Goal: Information Seeking & Learning: Learn about a topic

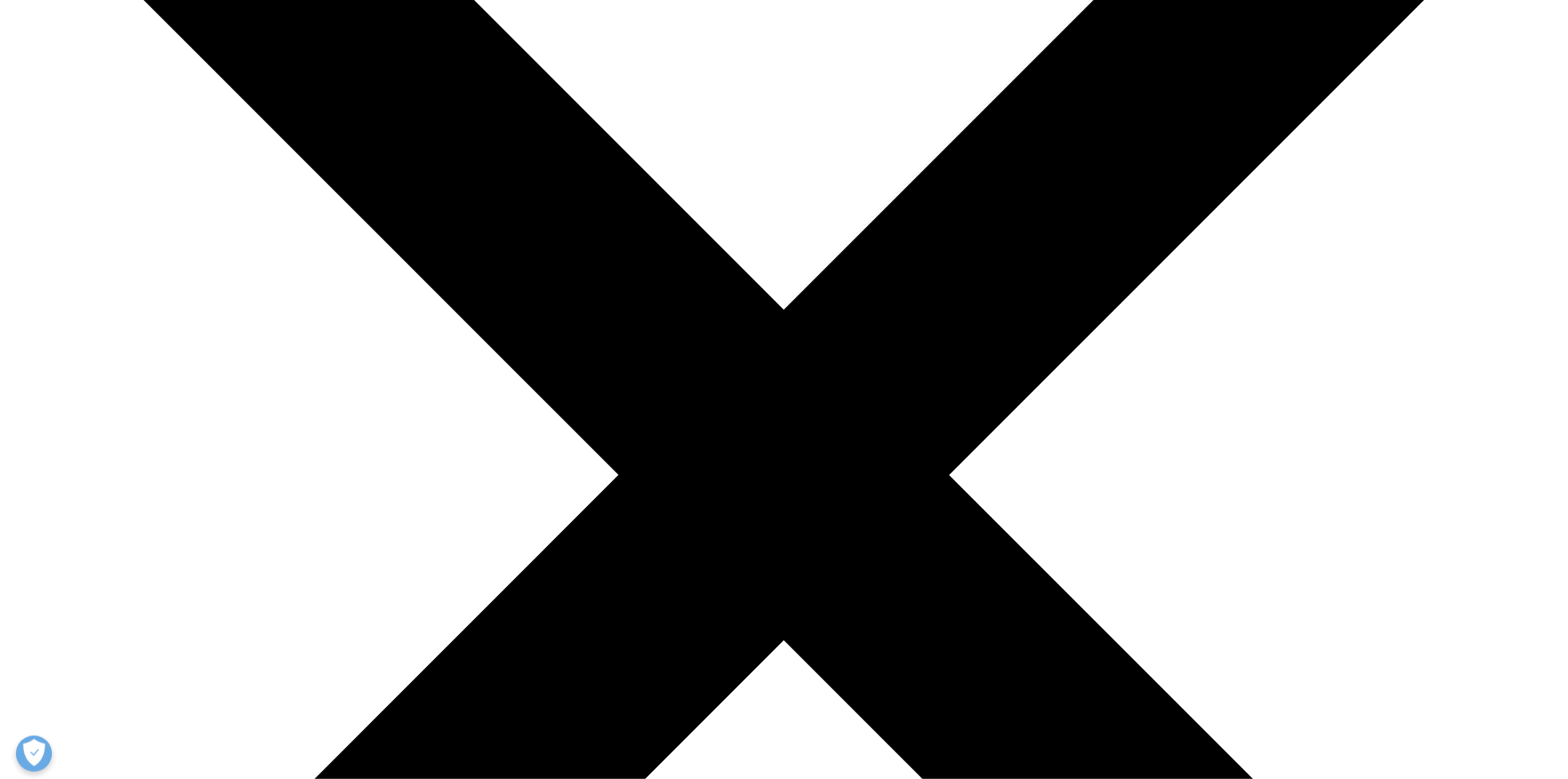
scroll to position [305, 0]
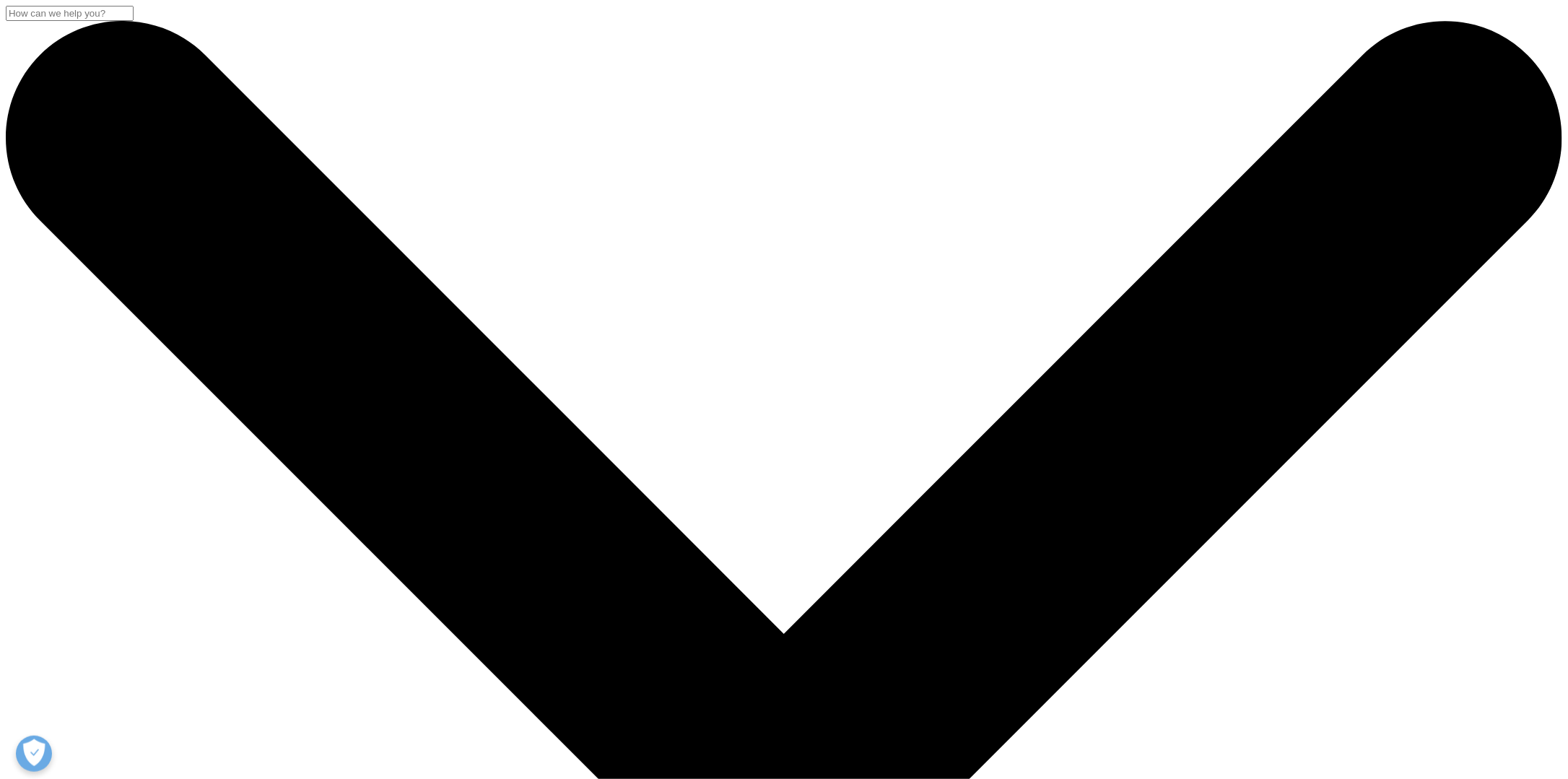
scroll to position [362, 0]
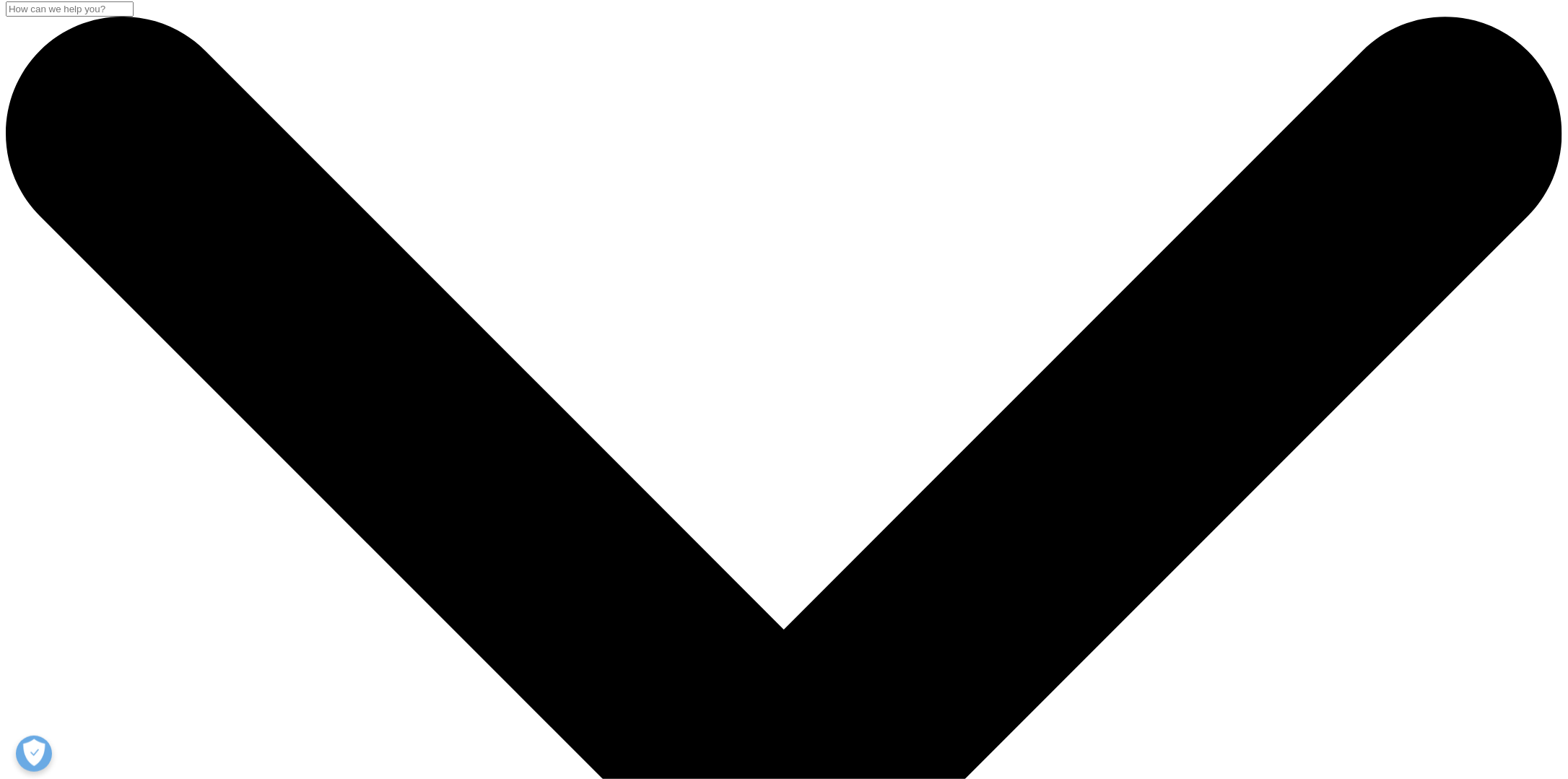
scroll to position [217, 0]
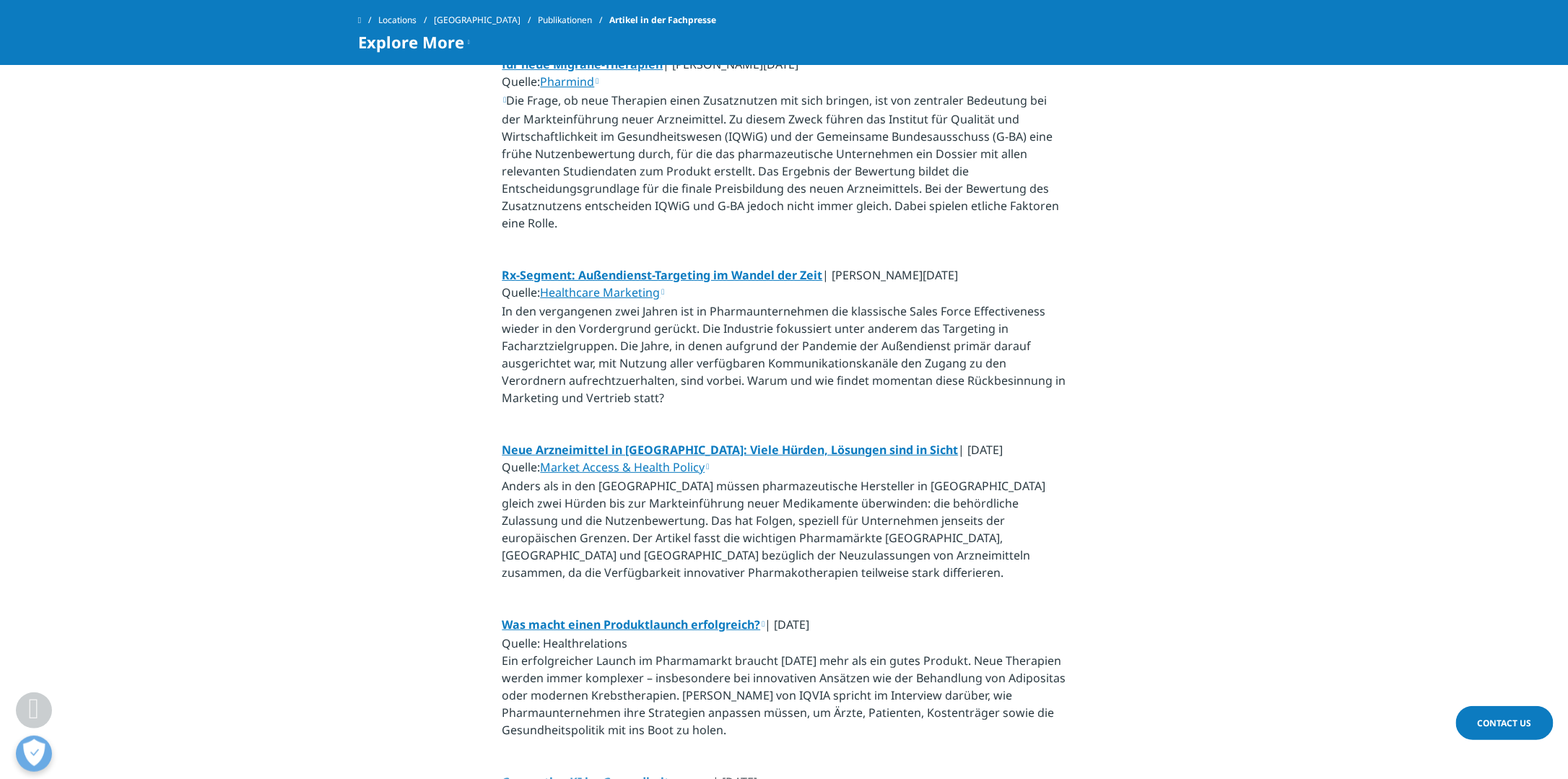
scroll to position [1517, 0]
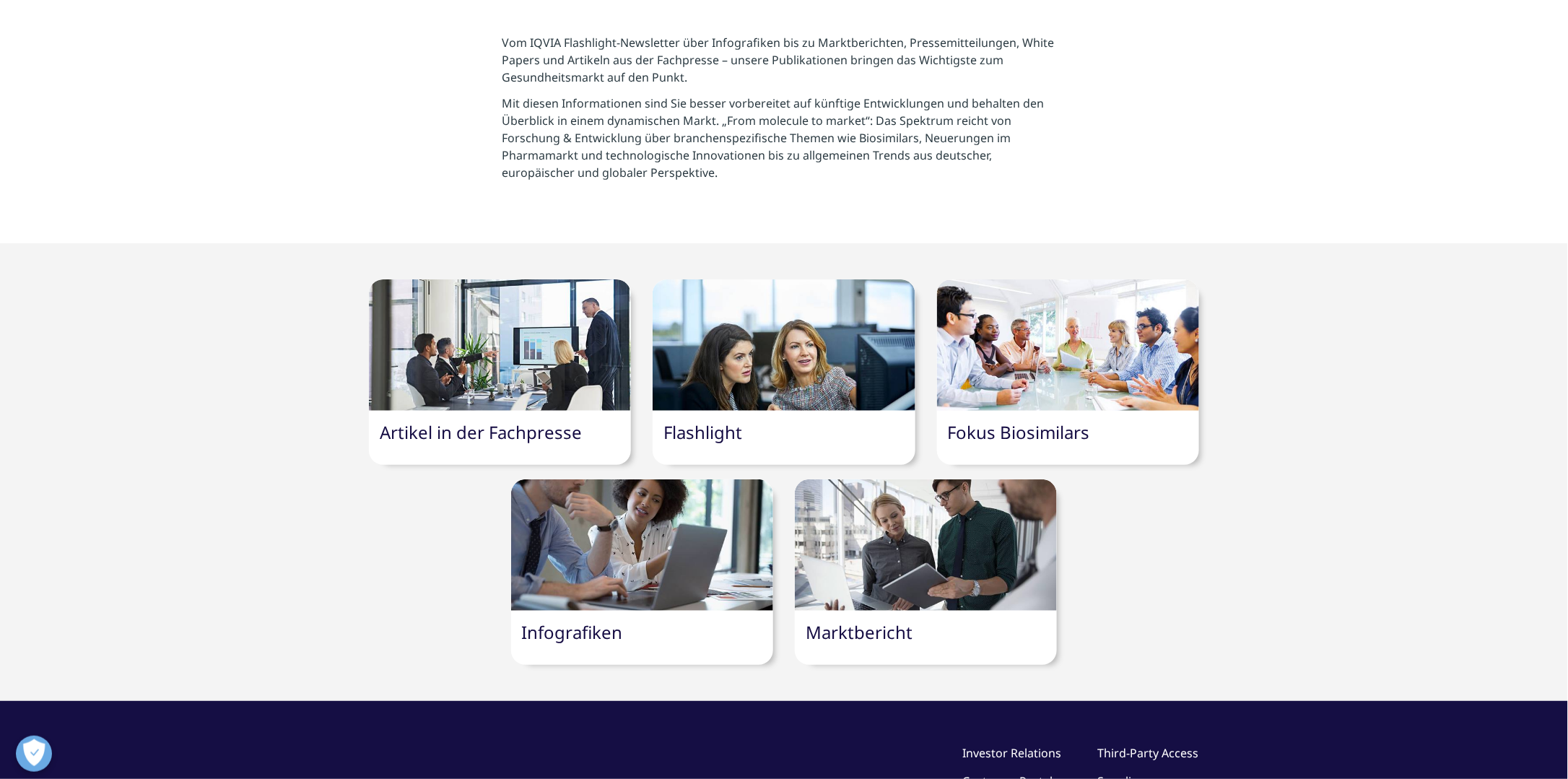
scroll to position [362, 0]
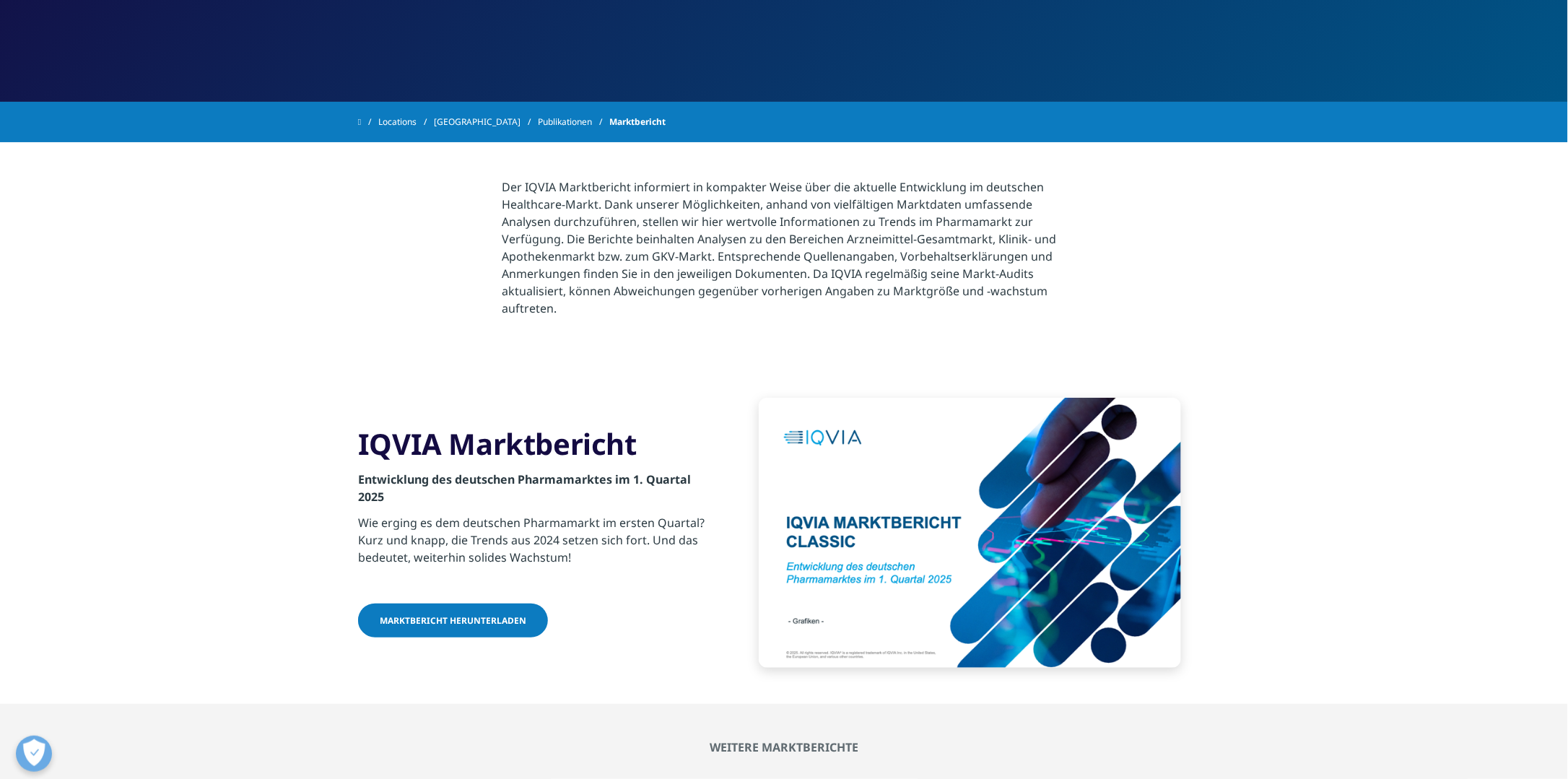
scroll to position [289, 0]
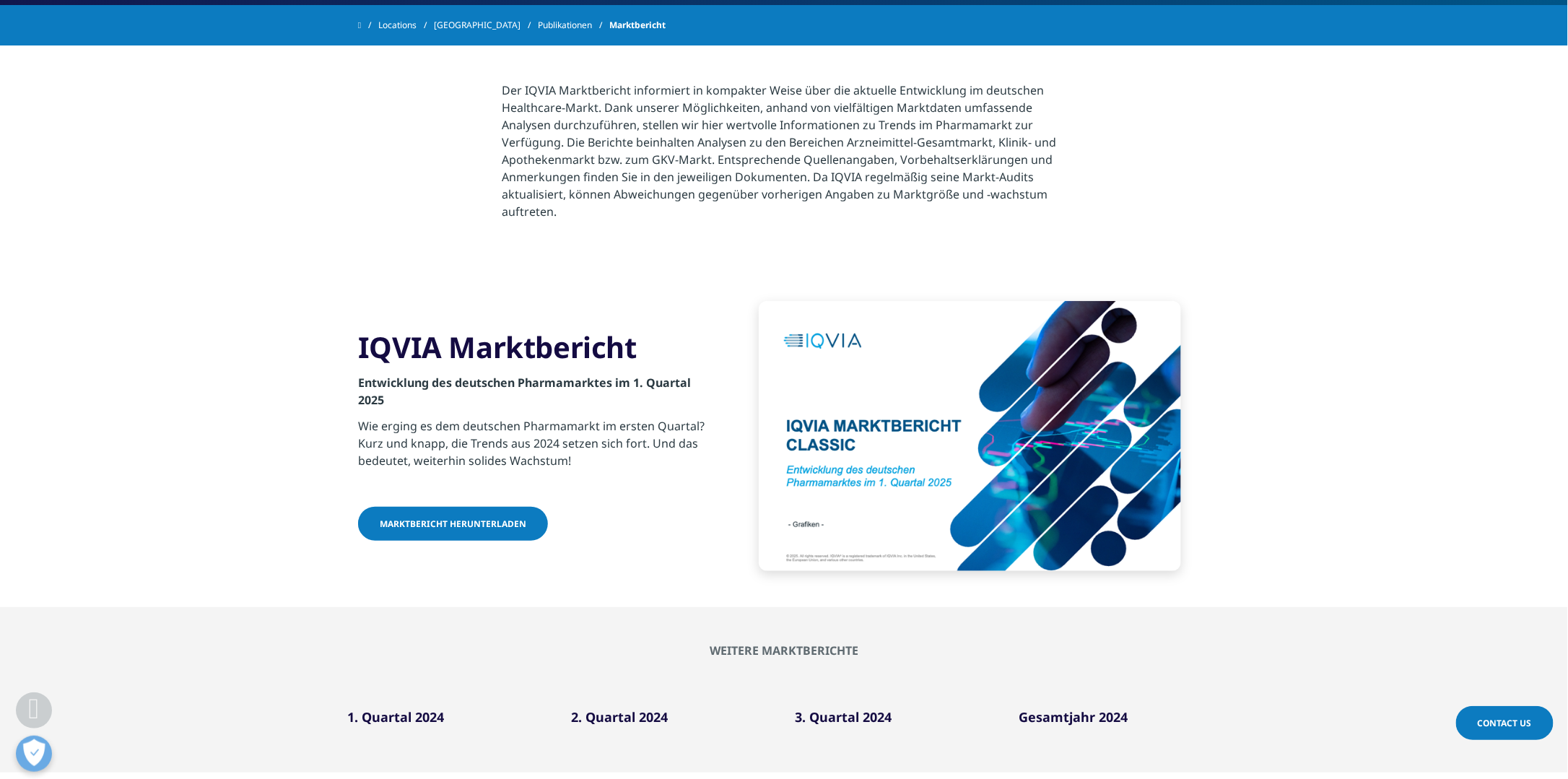
click at [499, 523] on span "Marktbericht herunterladen" at bounding box center [453, 524] width 146 height 13
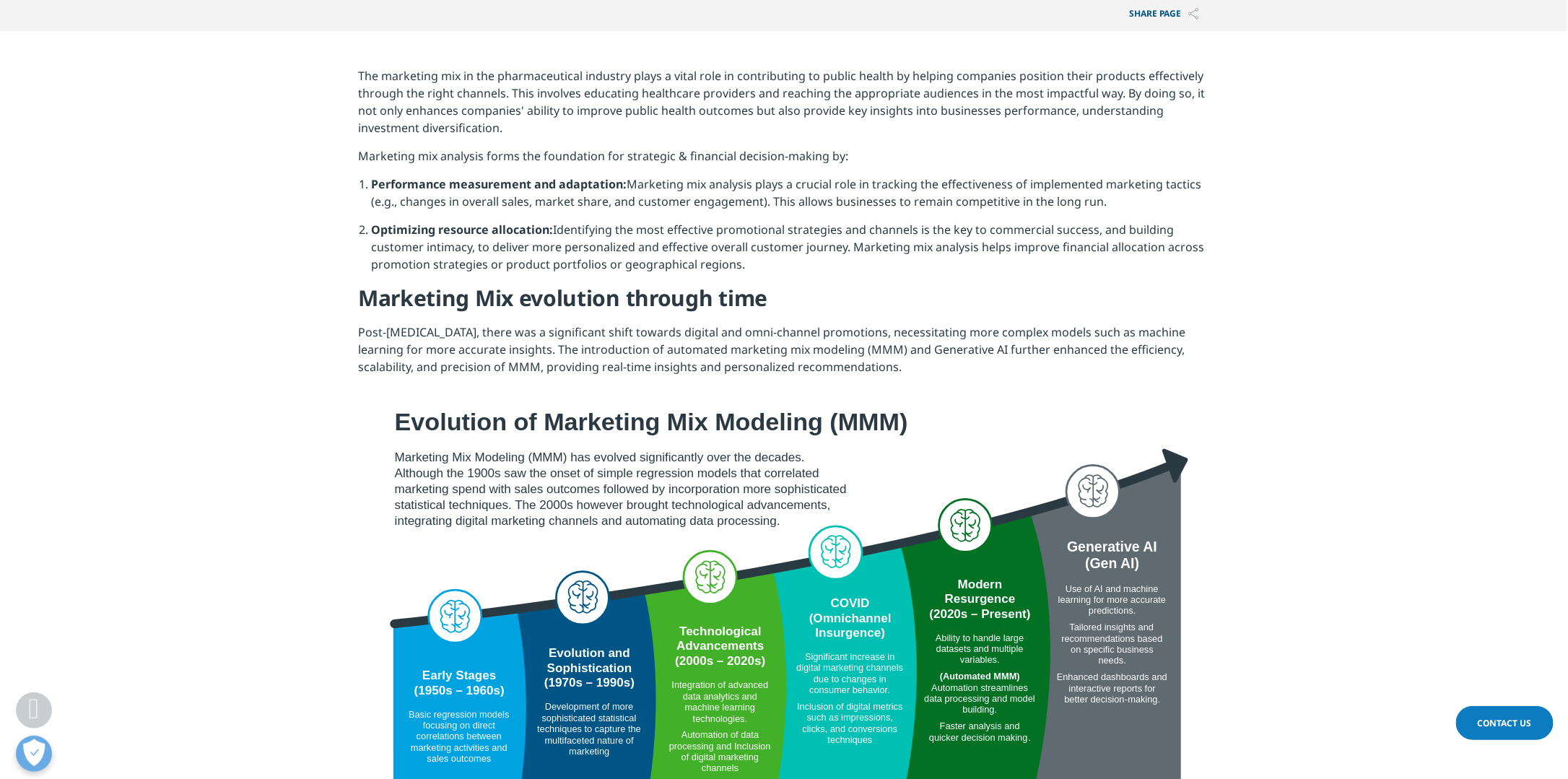
scroll to position [722, 0]
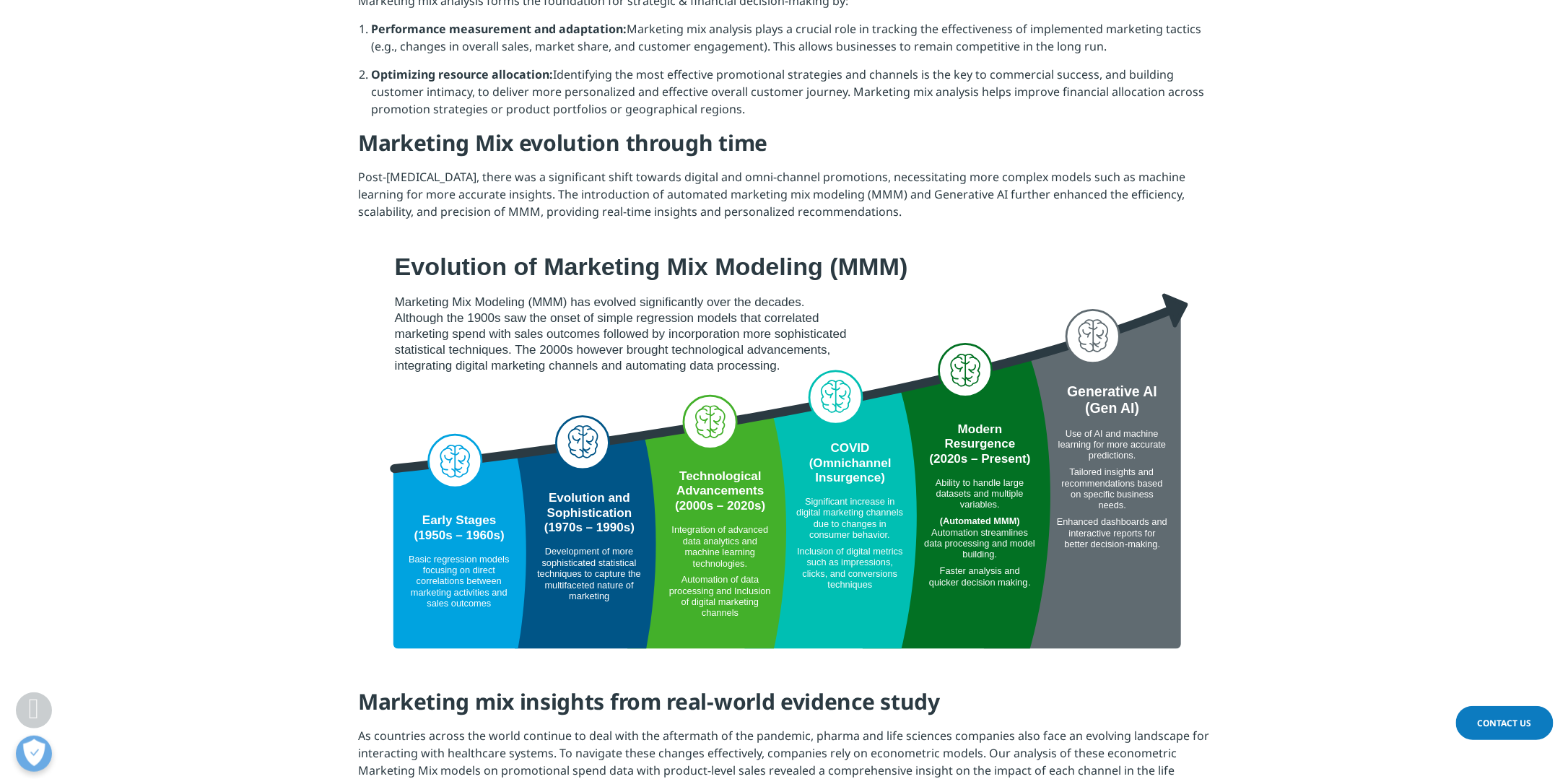
click at [194, 309] on section at bounding box center [784, 442] width 1568 height 421
click at [200, 269] on section at bounding box center [784, 442] width 1568 height 421
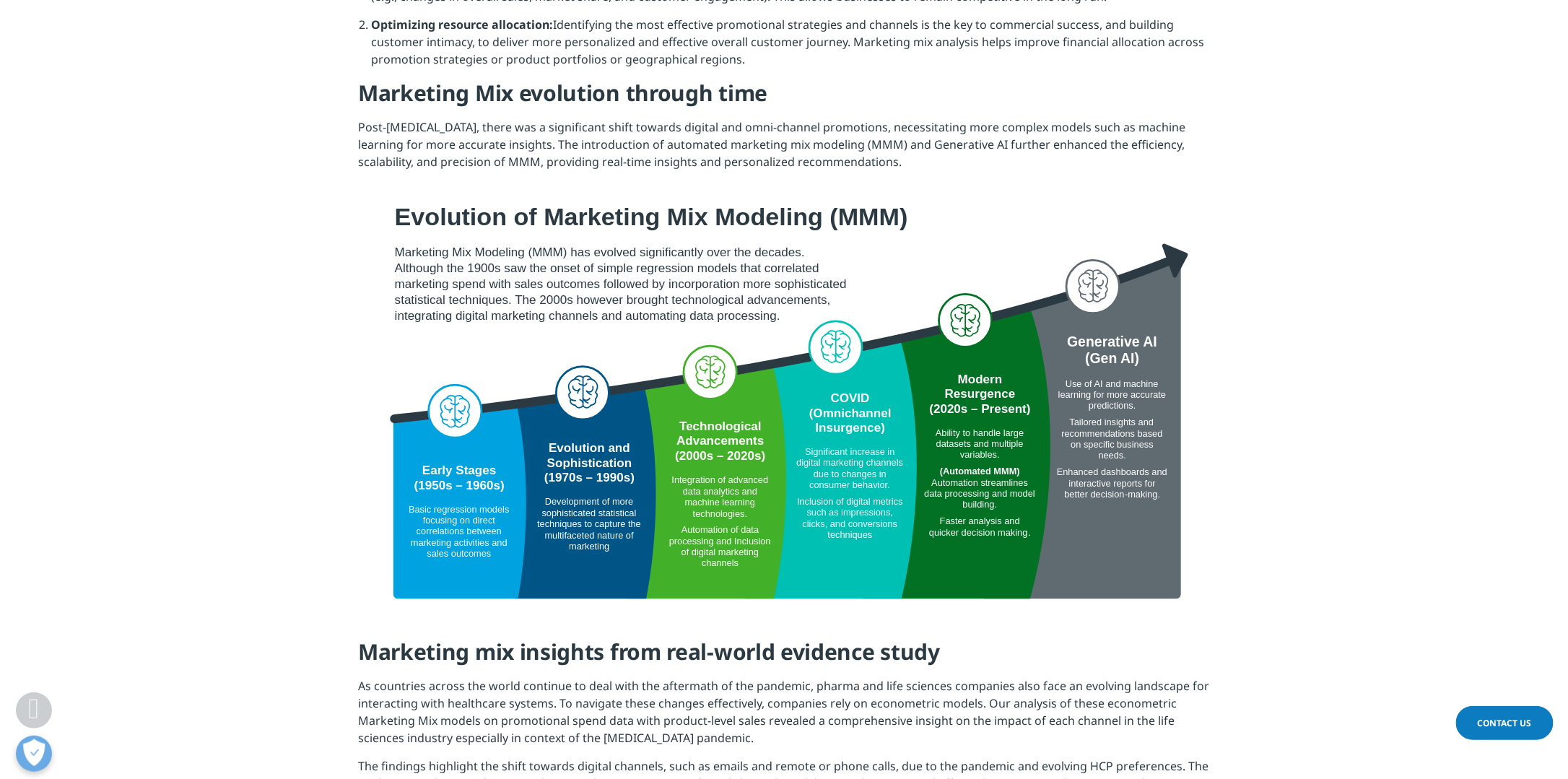
scroll to position [794, 0]
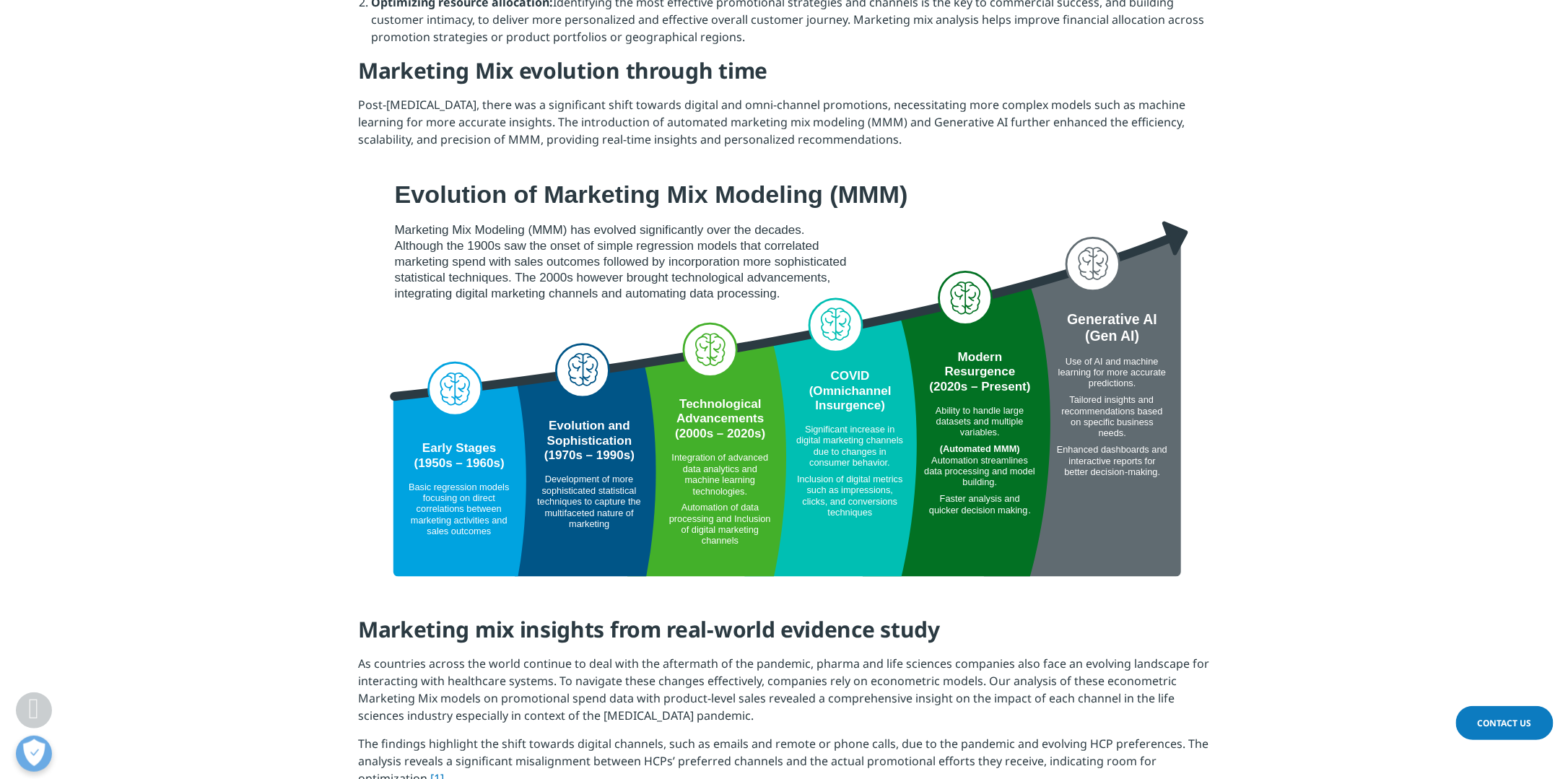
click at [202, 269] on section at bounding box center [784, 369] width 1568 height 421
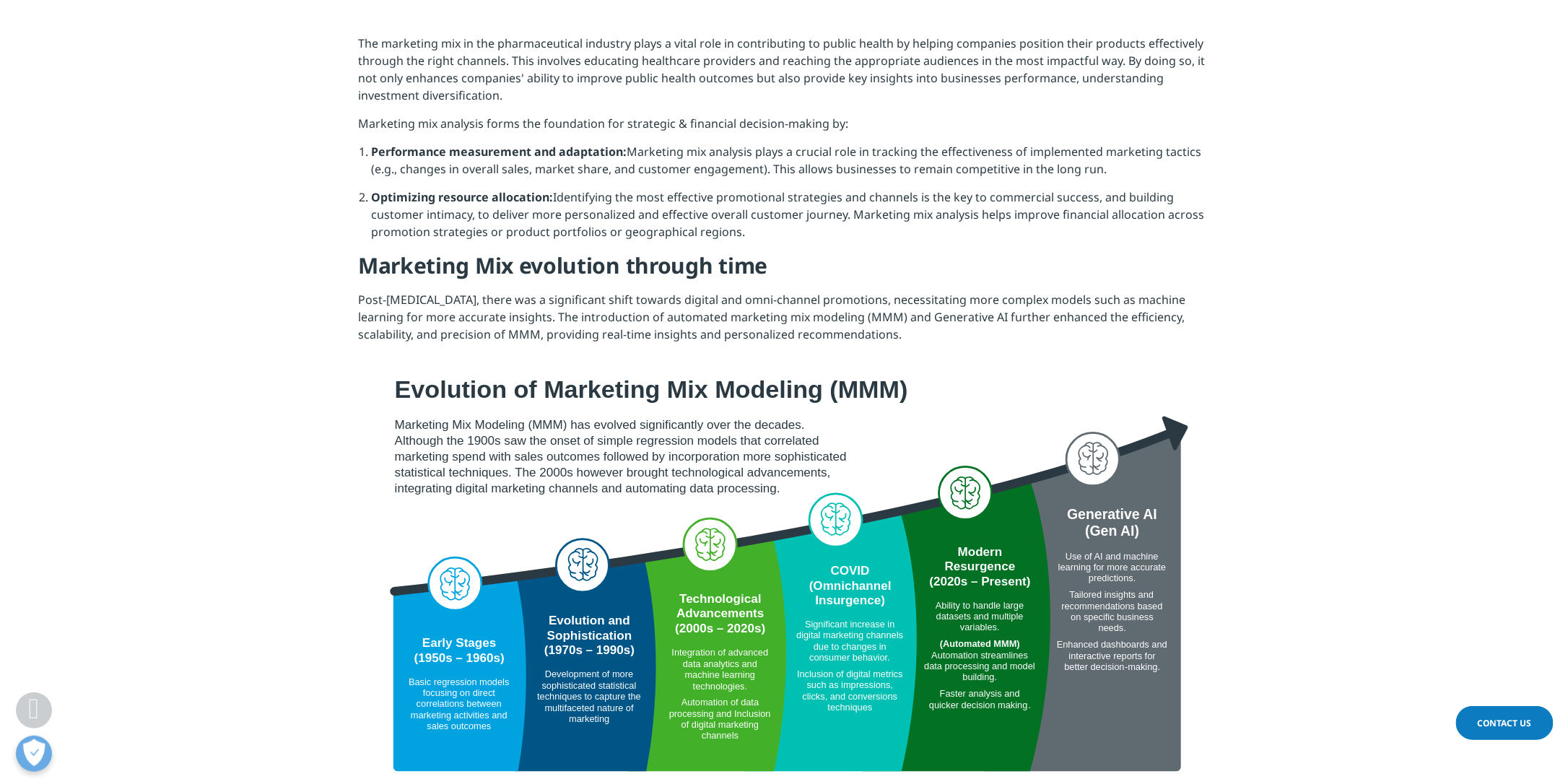
scroll to position [722, 0]
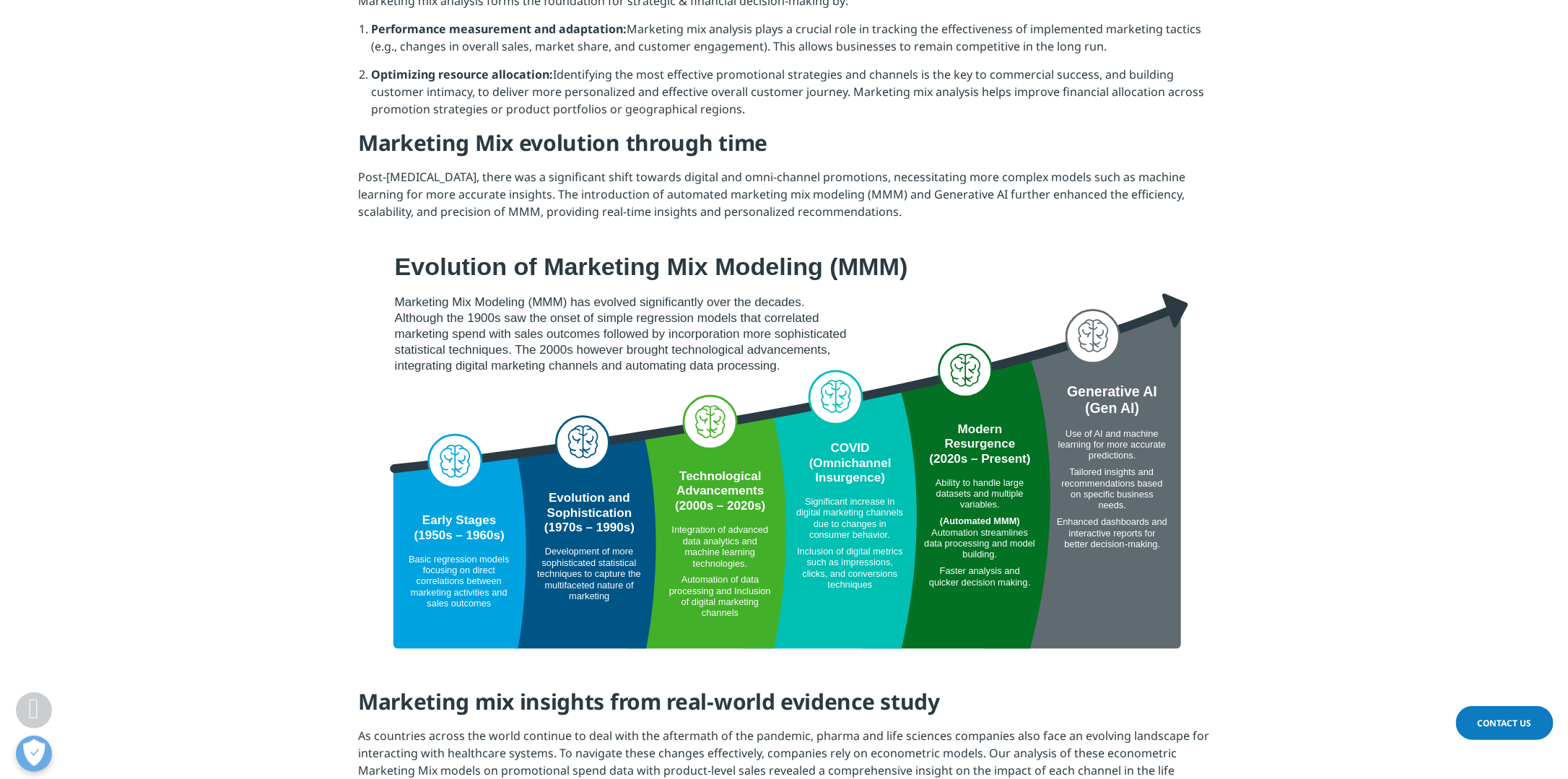
click at [1308, 275] on section at bounding box center [784, 442] width 1568 height 421
click at [331, 122] on section "The marketing mix in the pharmaceutical industry plays a vital role in contribu…" at bounding box center [784, 53] width 1568 height 356
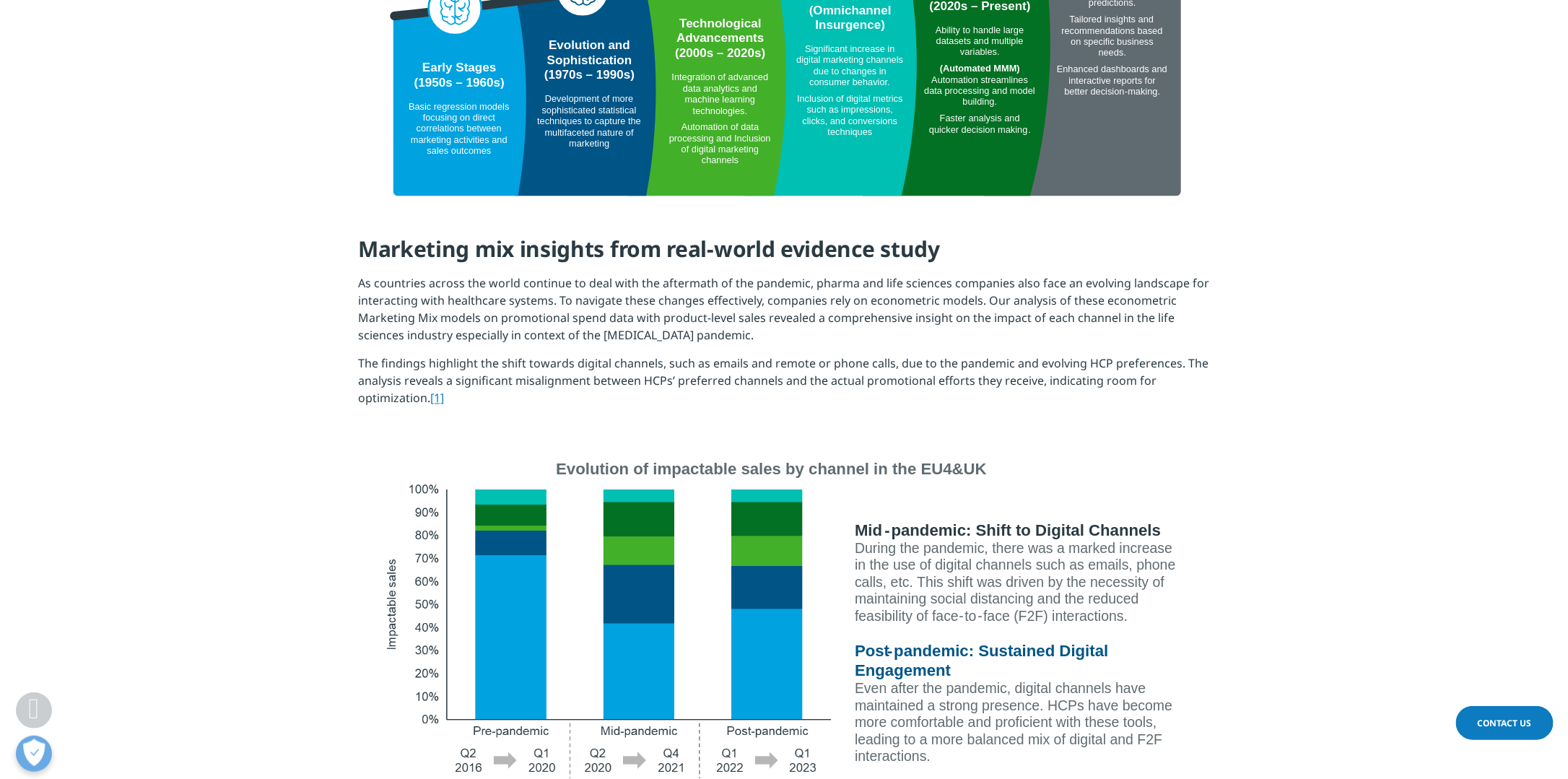
scroll to position [1300, 0]
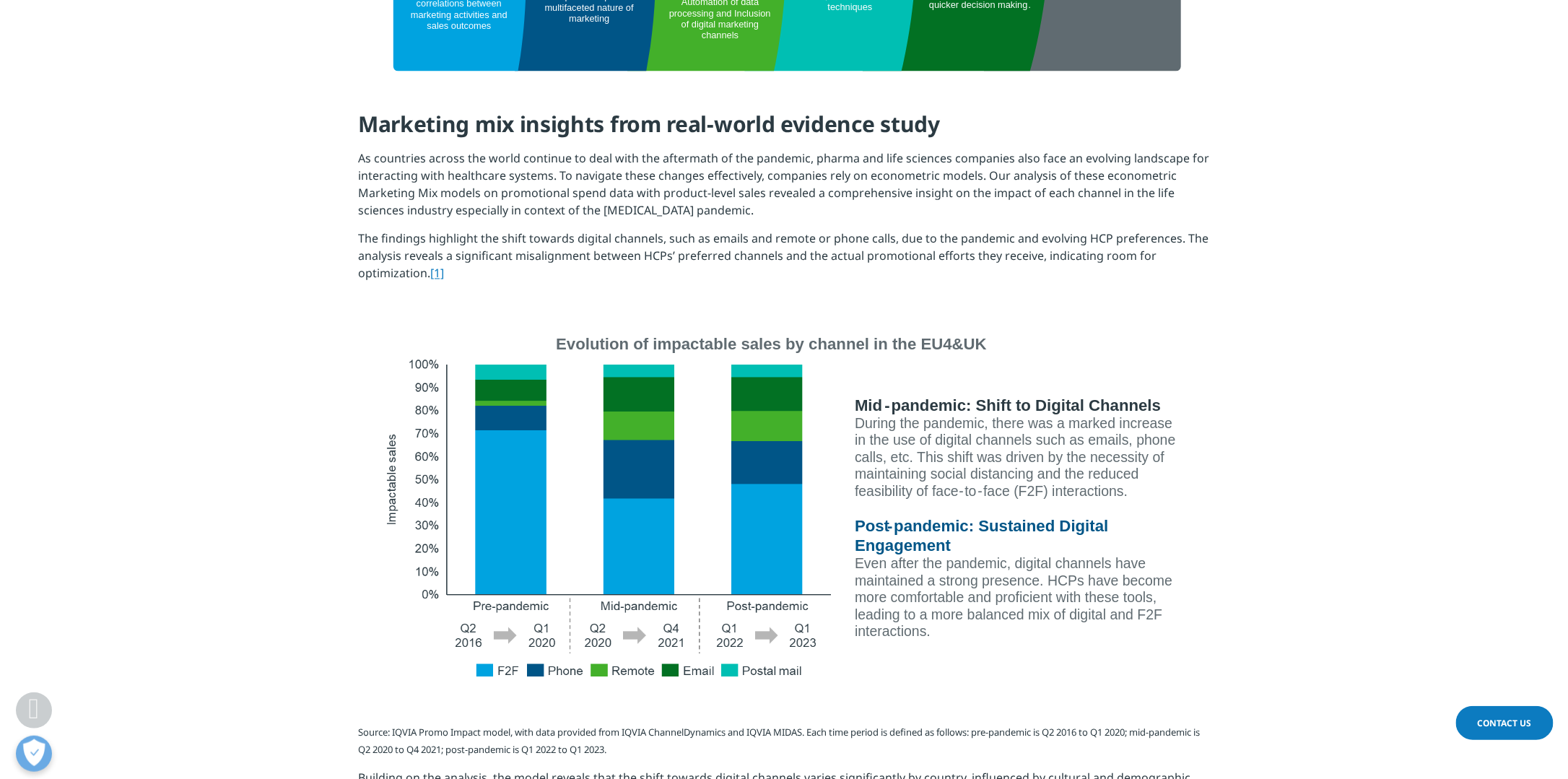
click at [214, 258] on section "Marketing mix insights from real-world evidence study As countries across the w…" at bounding box center [784, 201] width 1568 height 255
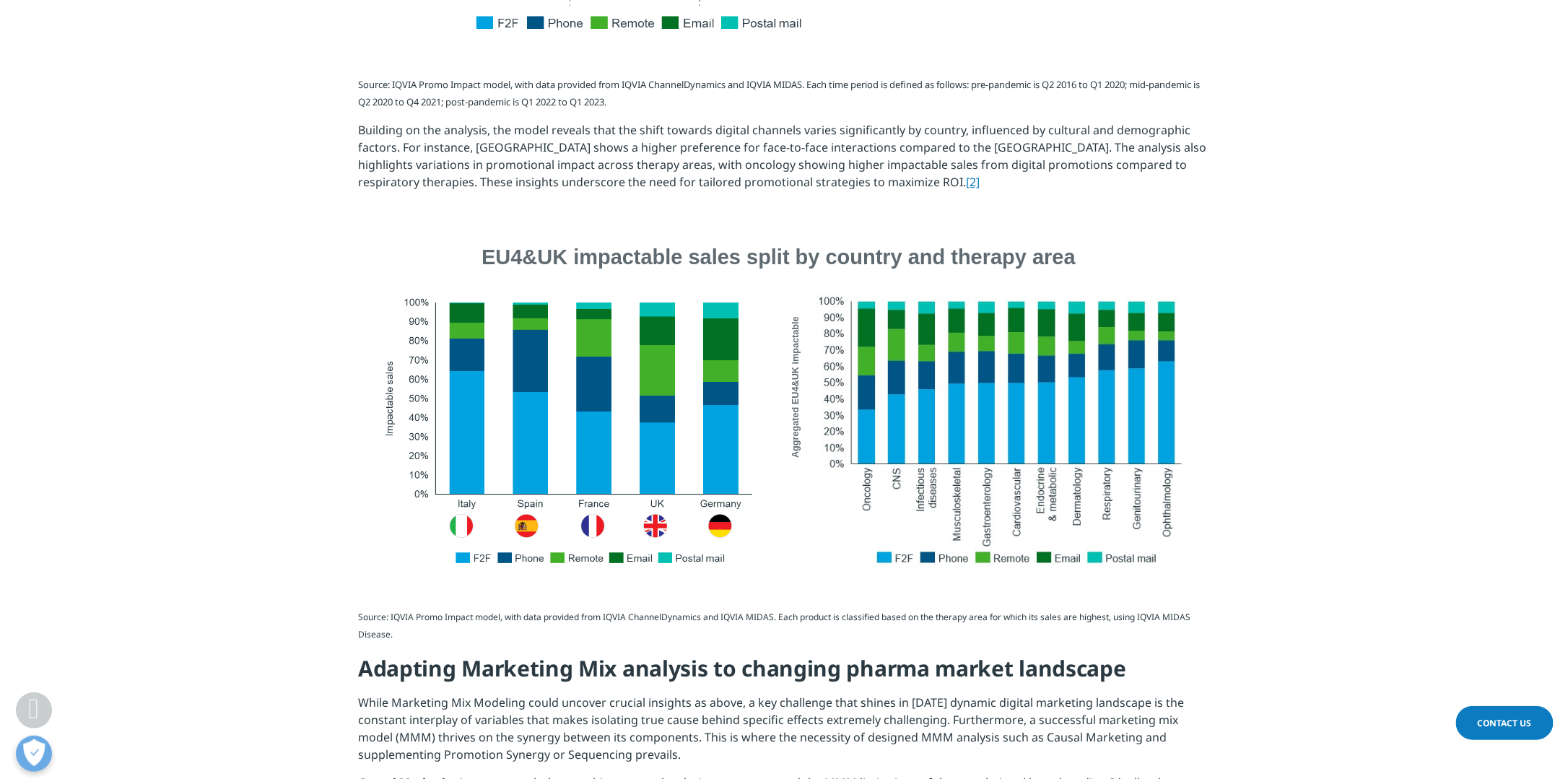
scroll to position [1950, 0]
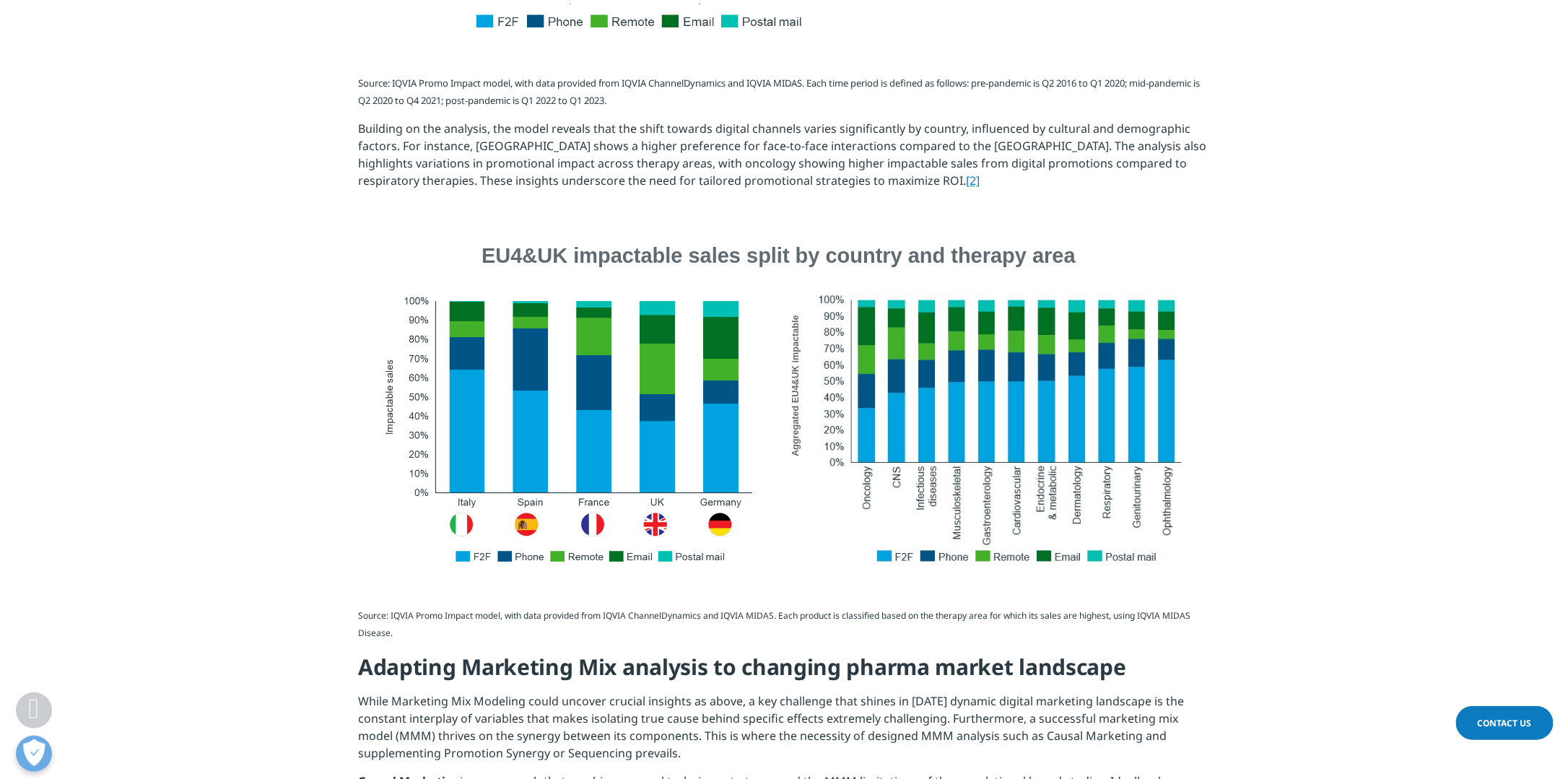
click at [261, 313] on section at bounding box center [784, 404] width 1568 height 336
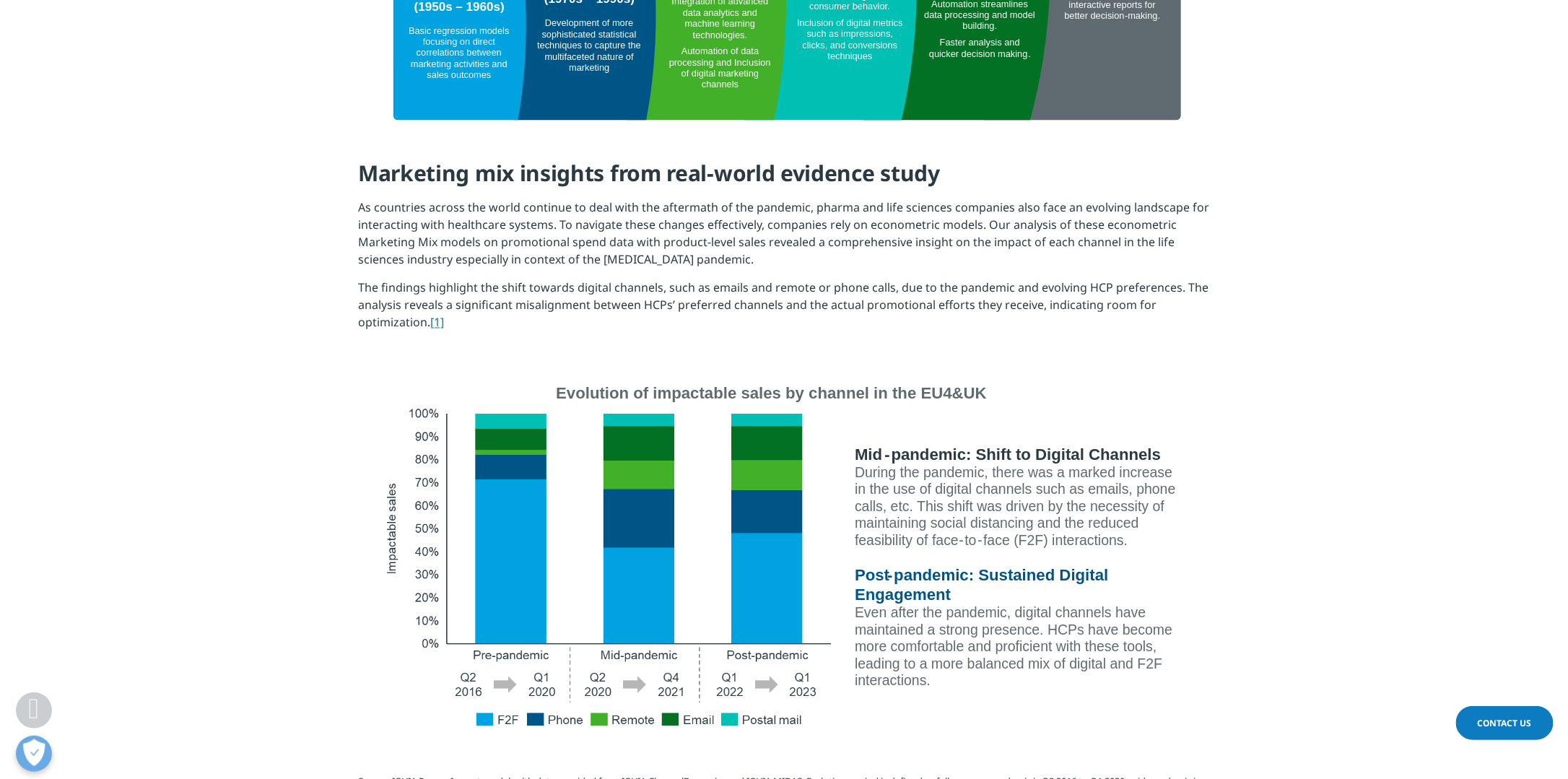
scroll to position [1300, 0]
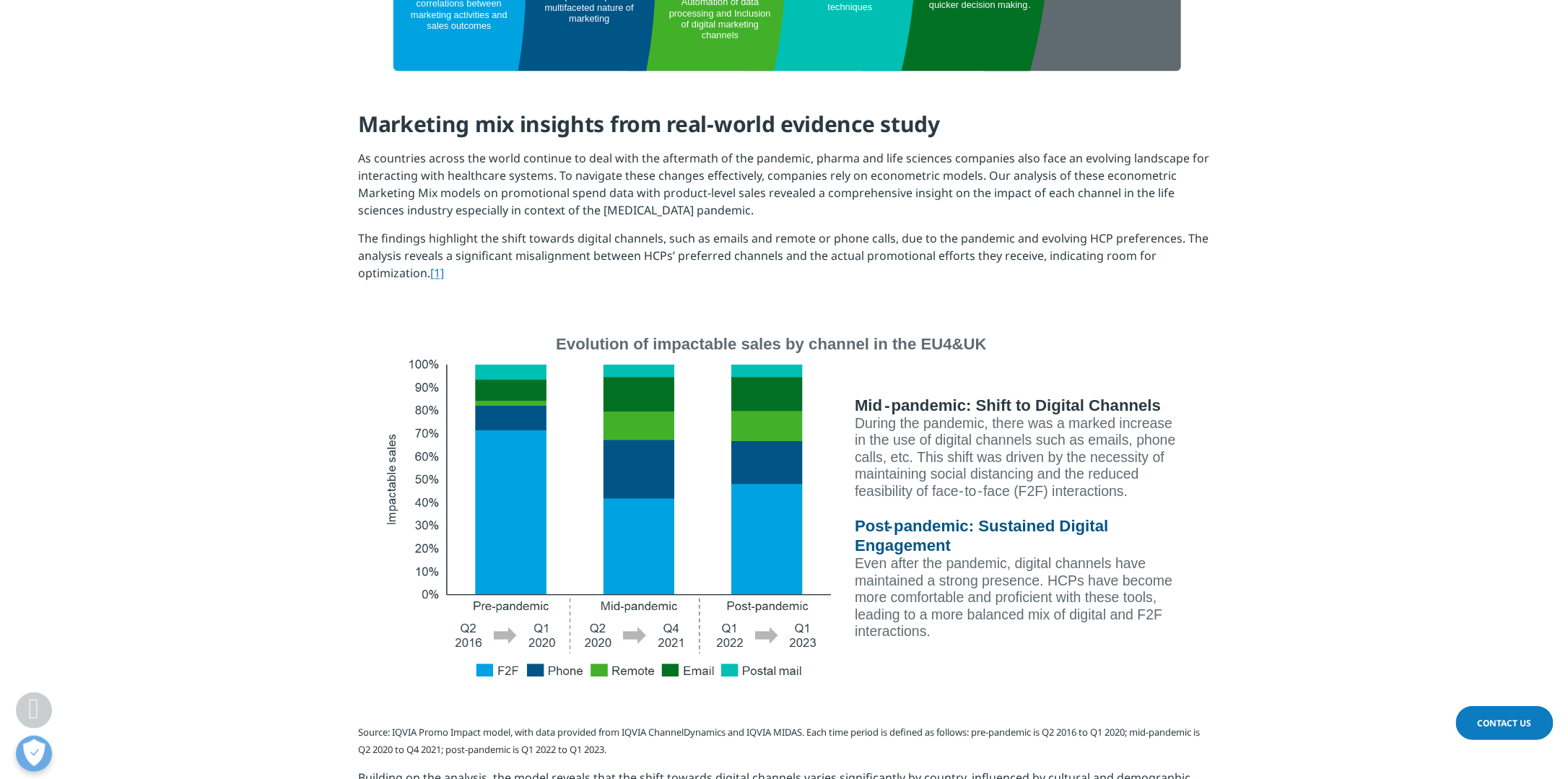
click at [258, 237] on section "Marketing mix insights from real-world evidence study As countries across the w…" at bounding box center [784, 201] width 1568 height 255
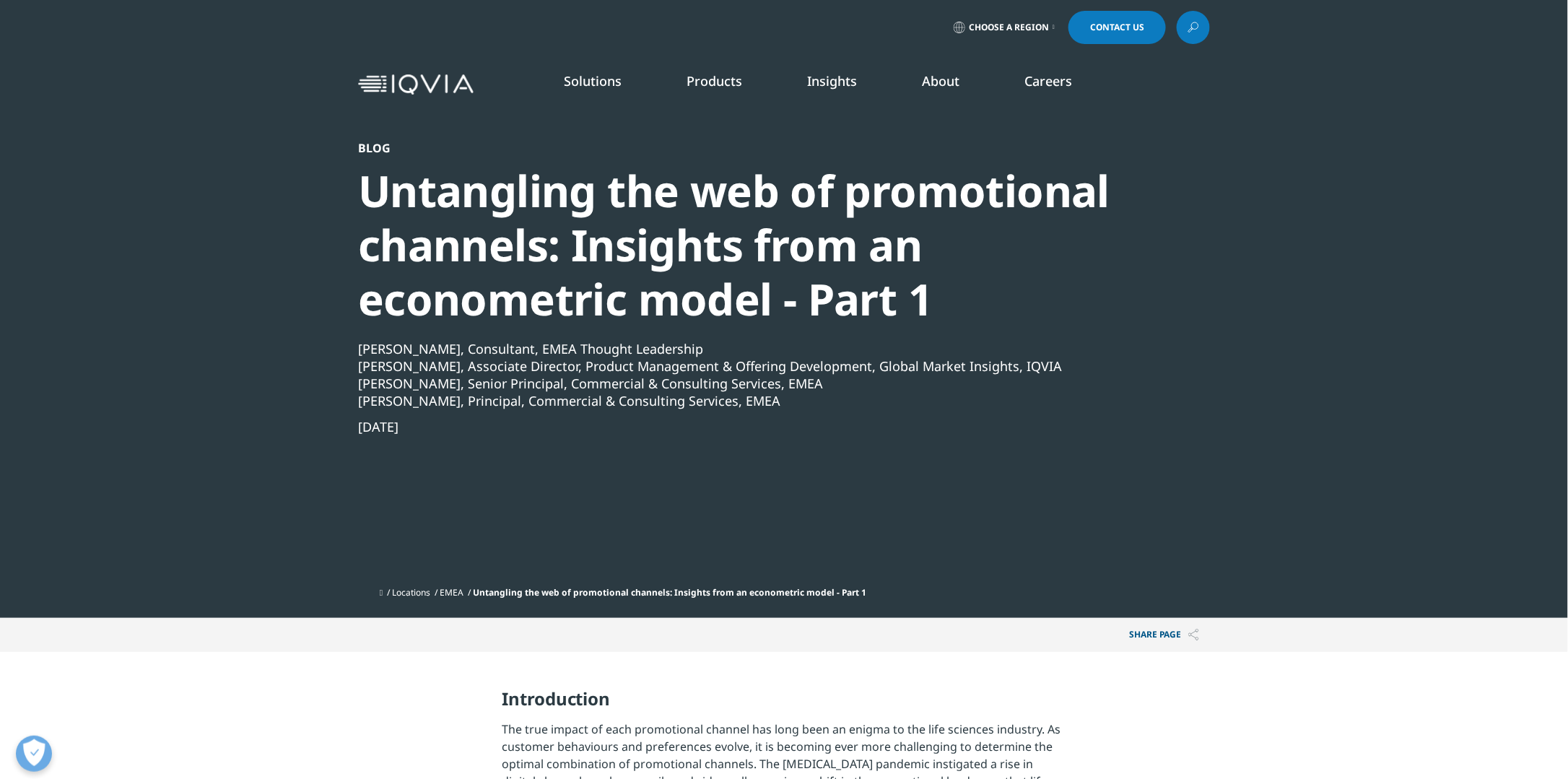
click at [166, 173] on section "Blog Untangling the web of promotional channels: Insights from an econometric m…" at bounding box center [784, 309] width 1568 height 618
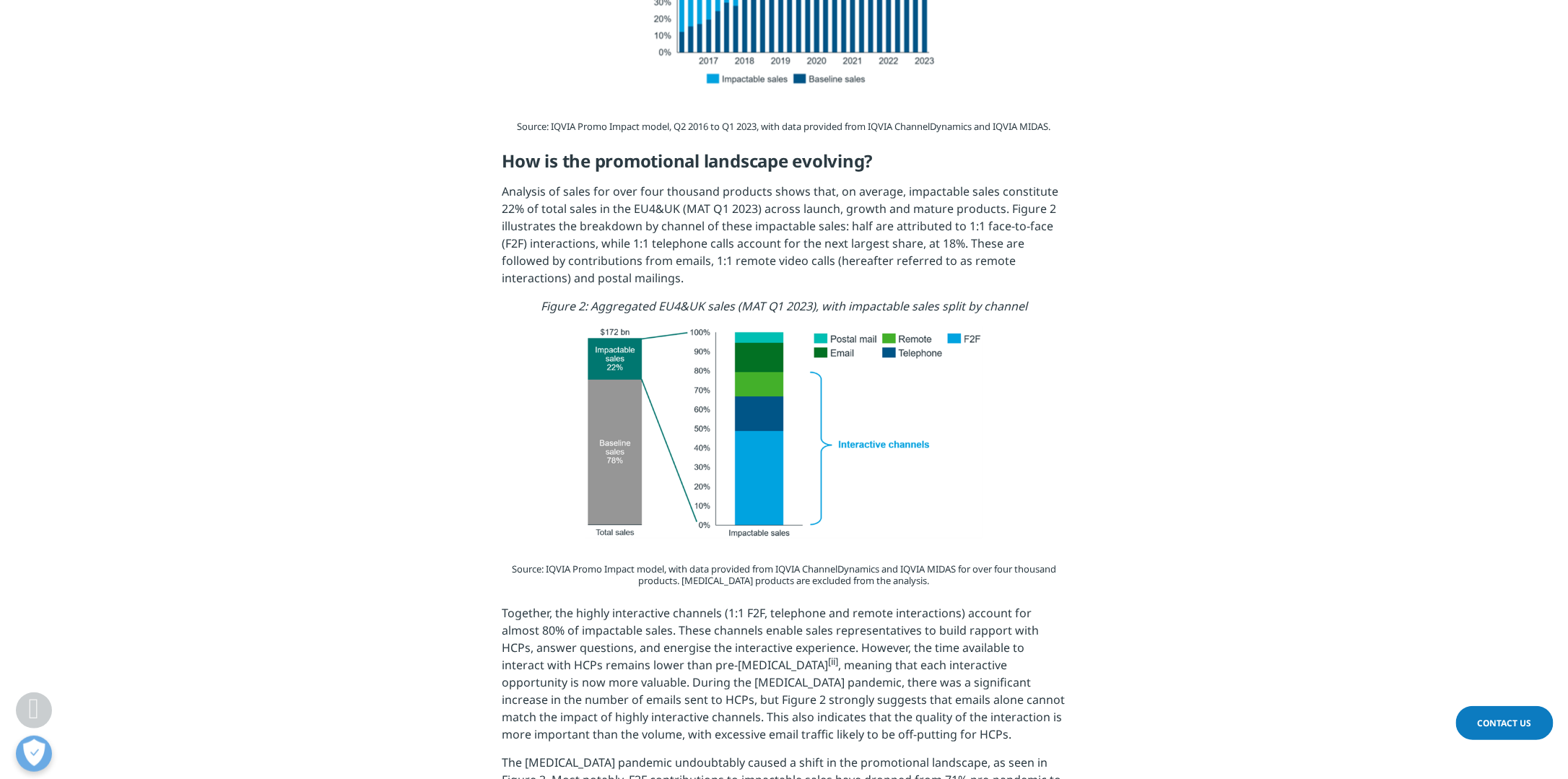
scroll to position [1589, 0]
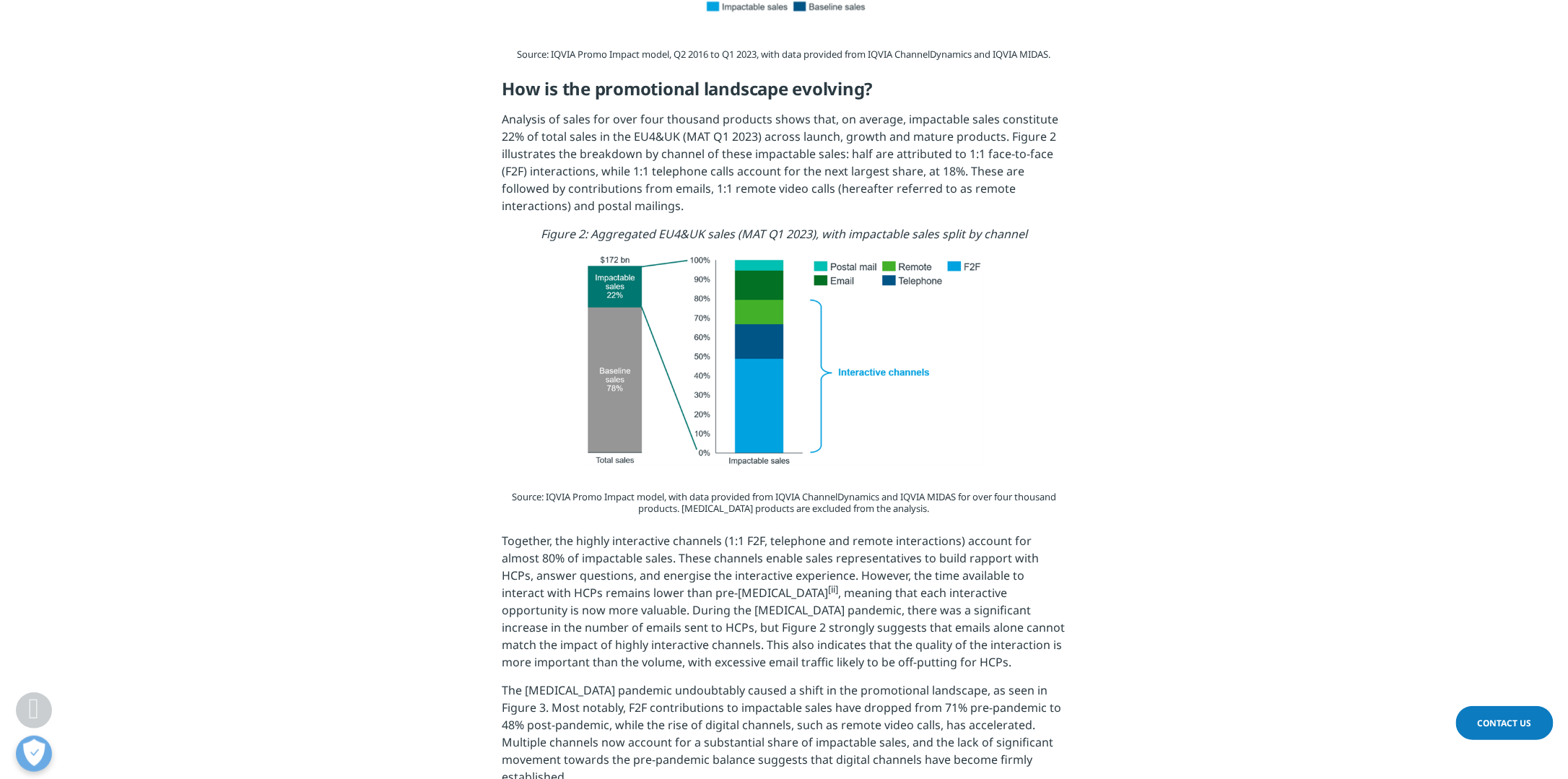
click at [166, 173] on section "Introduction The true impact of each promotional channel has long been an enigm…" at bounding box center [784, 438] width 1568 height 2751
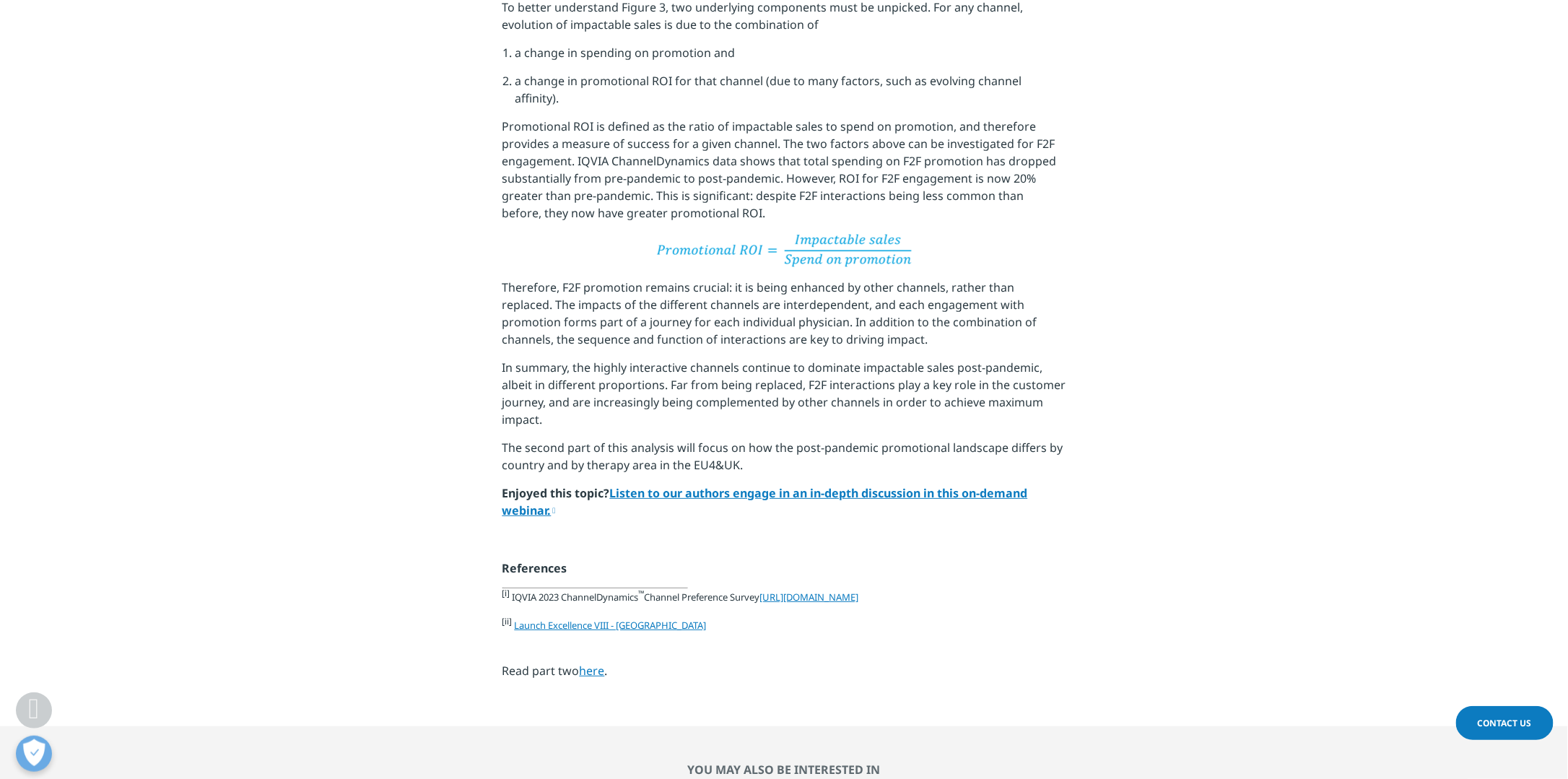
scroll to position [2673, 0]
